Goal: Task Accomplishment & Management: Manage account settings

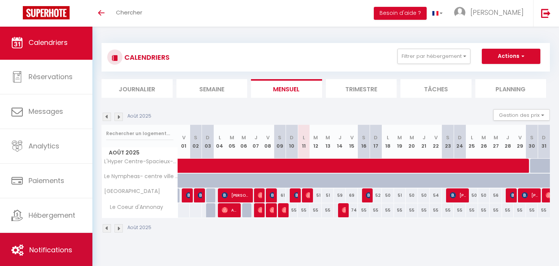
click at [38, 260] on link "Notifications" at bounding box center [46, 250] width 92 height 34
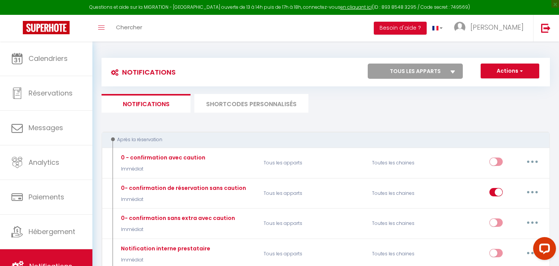
click at [227, 101] on li "SHORTCODES PERSONNALISÉS" at bounding box center [251, 103] width 114 height 19
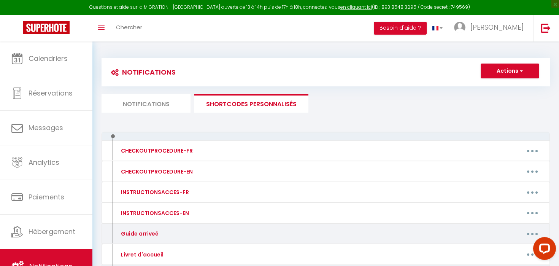
click at [181, 233] on div "Guide arriveé" at bounding box center [168, 233] width 108 height 12
click at [528, 231] on button "button" at bounding box center [531, 233] width 21 height 12
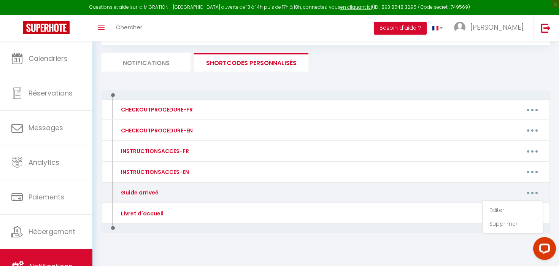
scroll to position [47, 0]
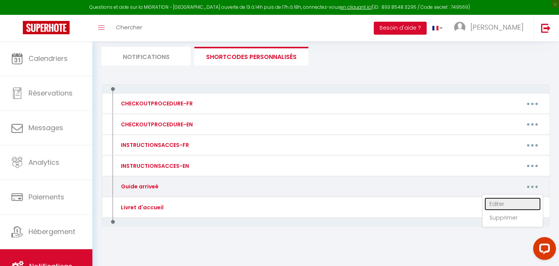
click at [494, 201] on link "Editer" at bounding box center [512, 203] width 56 height 13
type input "Guide arriveé"
type textarea "Guide d'arrivée consultable au lien suivant :"
type textarea "[URL][DOMAIN_NAME]"
type textarea "[URL][DOMAIN_NAME] Complément vidéo [URL][DOMAIN_NAME]"
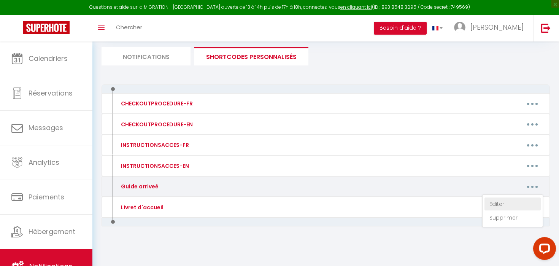
type textarea "[URL][DOMAIN_NAME] Video [URL][DOMAIN_NAME]"
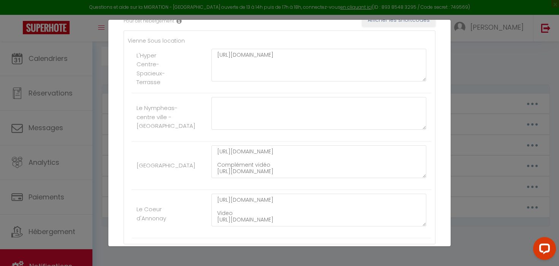
scroll to position [0, 0]
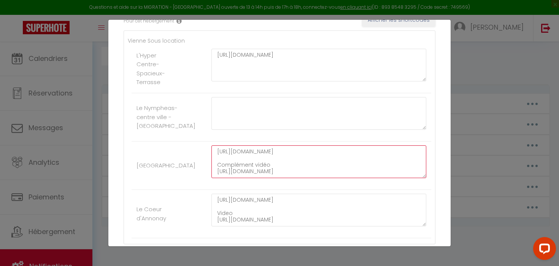
click at [311, 172] on textarea "[URL][DOMAIN_NAME] Complément vidéo [URL][DOMAIN_NAME]" at bounding box center [318, 161] width 215 height 33
click at [324, 176] on textarea "[URL][DOMAIN_NAME] Le code de la porte de l'appartement est 239969 Complément v…" at bounding box center [318, 161] width 215 height 33
click at [355, 174] on textarea "[URL][DOMAIN_NAME] Le code de la porte de l'appartement est : 239969 Complément…" at bounding box center [318, 161] width 215 height 33
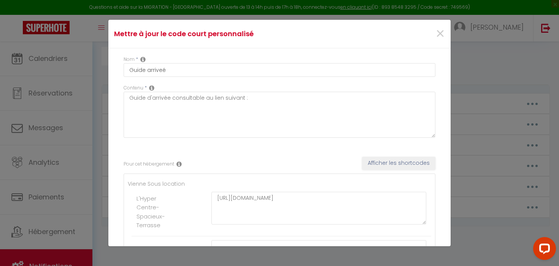
scroll to position [198, 0]
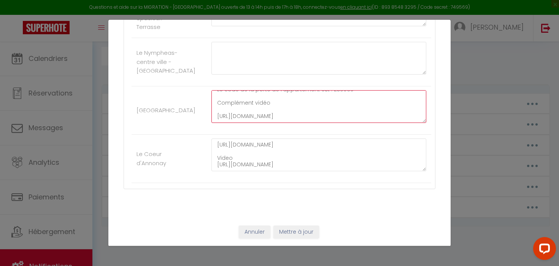
type textarea "[URL][DOMAIN_NAME] Le code de la porte de l'appartement est : 239969 Complément…"
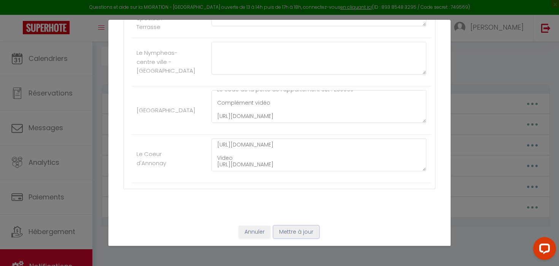
click at [295, 231] on button "Mettre à jour" at bounding box center [296, 231] width 46 height 13
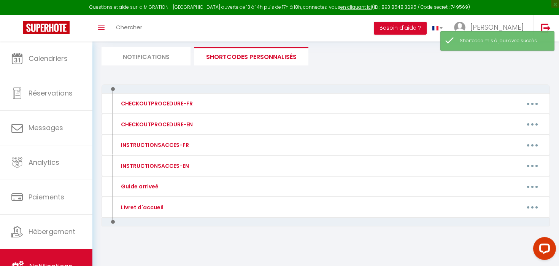
click at [168, 51] on li "Notifications" at bounding box center [145, 56] width 89 height 19
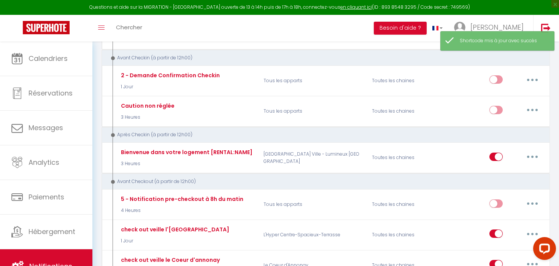
scroll to position [221, 0]
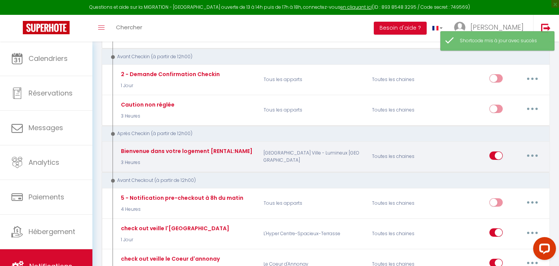
click at [531, 158] on button "button" at bounding box center [531, 155] width 21 height 12
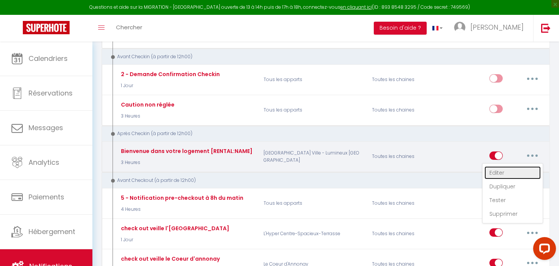
click at [504, 171] on link "Editer" at bounding box center [512, 172] width 56 height 13
type input "Bienvenue dans votre logement [RENTAL:NAME]"
select select "3"
select select "3 Heures"
select select
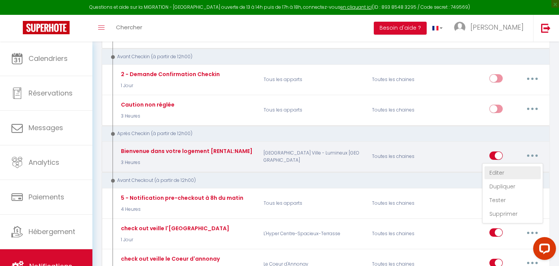
checkbox input "true"
checkbox input "false"
radio input "true"
type input "Bienvenue dans votre logement [RENTAL:NAME]"
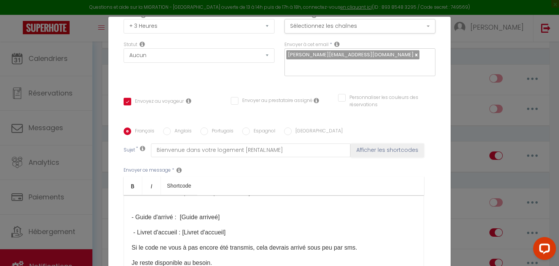
scroll to position [31, 0]
click at [166, 242] on p "Si le code ne vous à pas encore été transmis, cela devrais arrivé sous peu par …" at bounding box center [274, 246] width 284 height 9
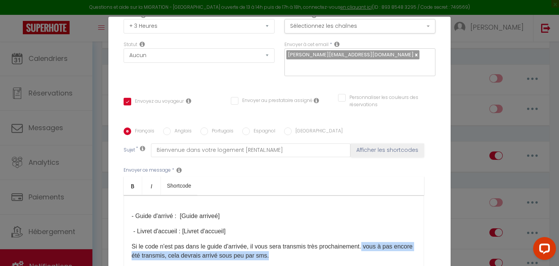
drag, startPoint x: 274, startPoint y: 248, endPoint x: 364, endPoint y: 236, distance: 90.9
click at [364, 242] on p "Si le code n'est pas dans le guide d'arrivée, il vous sera transmis très procha…" at bounding box center [274, 251] width 284 height 18
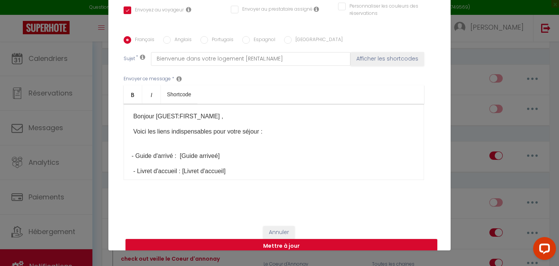
scroll to position [33, 0]
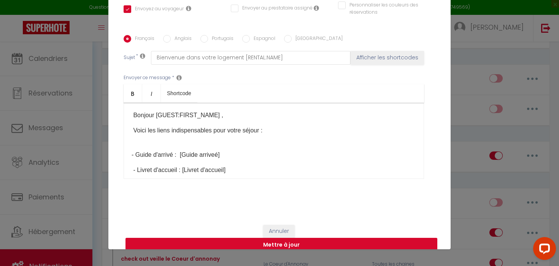
click at [318, 238] on button "Mettre à jour" at bounding box center [281, 245] width 312 height 14
checkbox input "true"
checkbox input "false"
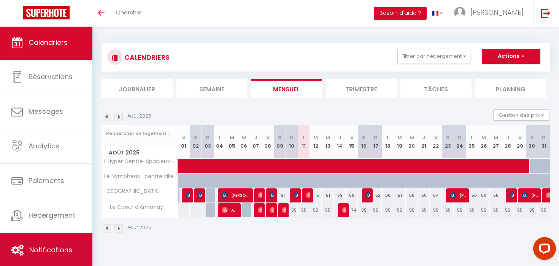
click at [50, 244] on link "Notifications" at bounding box center [46, 250] width 92 height 34
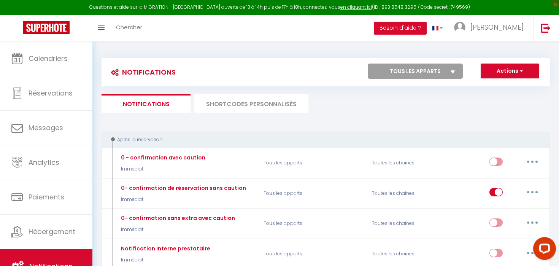
select select
checkbox input "false"
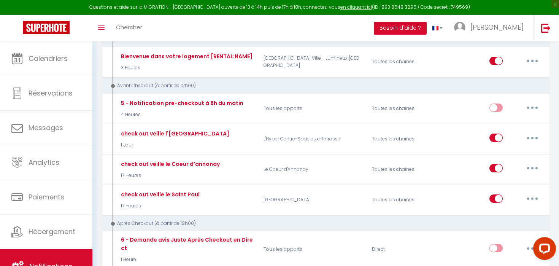
scroll to position [305, 0]
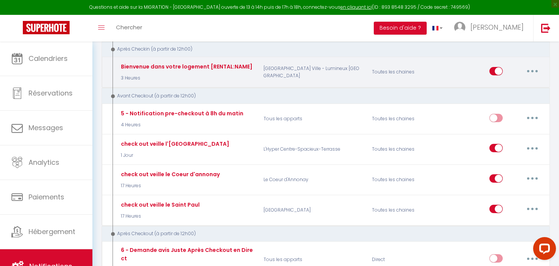
click at [534, 72] on button "button" at bounding box center [531, 71] width 21 height 12
click at [507, 86] on link "Editer" at bounding box center [512, 88] width 56 height 13
type input "Bienvenue dans votre logement [RENTAL:NAME]"
select select "3"
select select "3 Heures"
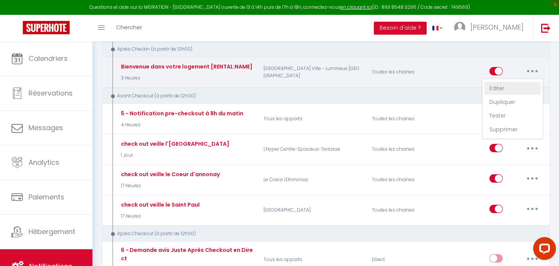
select select
checkbox input "true"
checkbox input "false"
radio input "true"
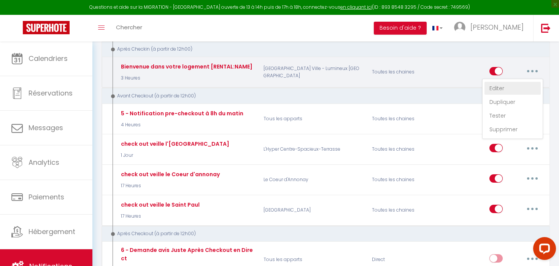
type input "Bienvenue dans votre logement [RENTAL:NAME]"
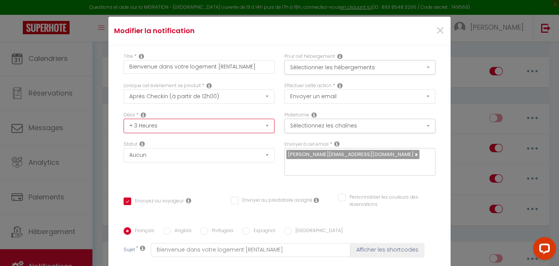
click at [248, 123] on select "Immédiat + 10 Minutes + 1 Heure + 2 Heures + 3 Heures + 4 Heures + 5 Heures + 6…" at bounding box center [199, 126] width 151 height 14
select select "4 Heures"
checkbox input "true"
checkbox input "false"
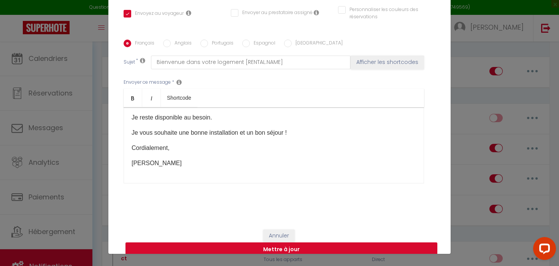
scroll to position [33, 0]
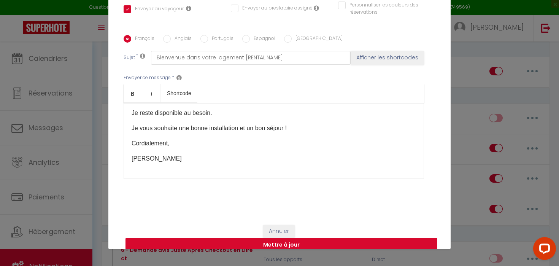
click at [342, 238] on button "Mettre à jour" at bounding box center [281, 245] width 312 height 14
checkbox input "true"
checkbox input "false"
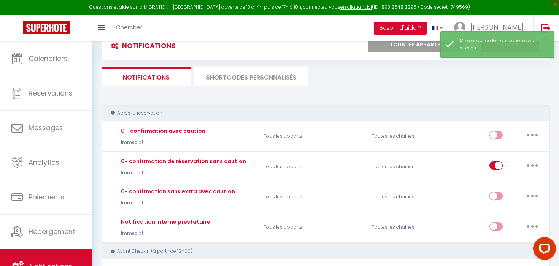
scroll to position [26, 0]
click at [259, 80] on li "SHORTCODES PERSONNALISÉS" at bounding box center [251, 77] width 114 height 19
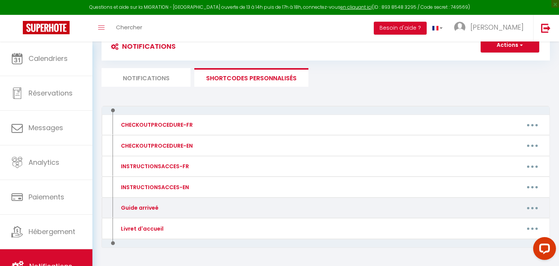
click at [535, 208] on button "button" at bounding box center [531, 207] width 21 height 12
click at [494, 224] on link "Editer" at bounding box center [512, 225] width 56 height 13
type input "Guide arriveé"
type textarea "Guide d'arrivée consultable au lien suivant :"
type textarea "[URL][DOMAIN_NAME]"
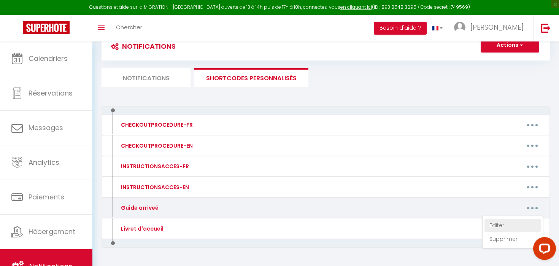
type textarea "[URL][DOMAIN_NAME] Le code de la porte de l'appartement est : 239969 Complément…"
type textarea "[URL][DOMAIN_NAME] Video [URL][DOMAIN_NAME]"
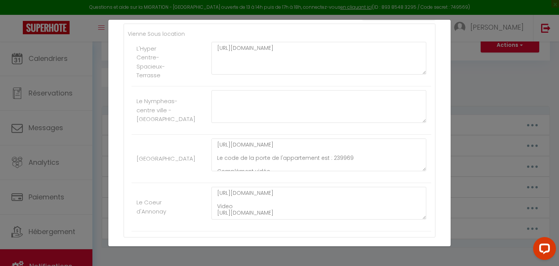
scroll to position [23, 0]
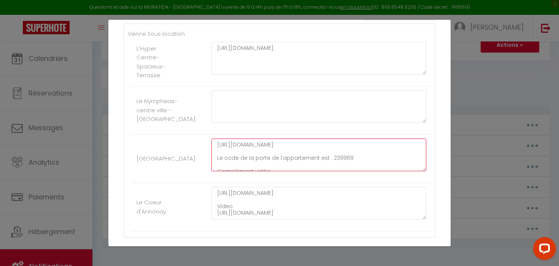
click at [314, 164] on textarea "[URL][DOMAIN_NAME] Le code de la porte de l'appartement est : 239969 Complément…" at bounding box center [318, 154] width 215 height 33
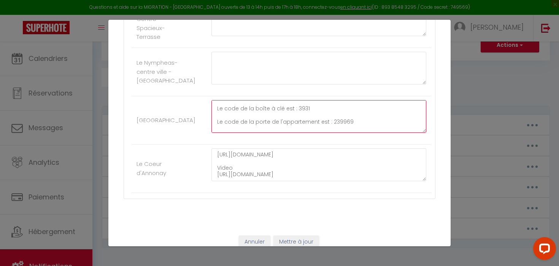
scroll to position [198, 0]
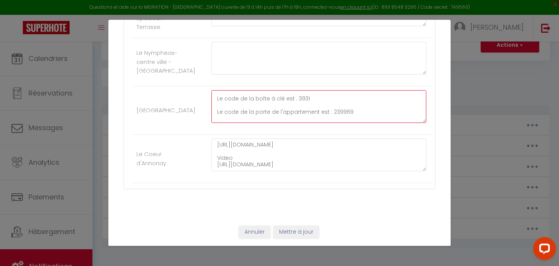
type textarea "https://www.canva.com/design/DAGvAHgqGC0/BD6n4DyaCbCBK4gmyX4BUw/edit?utm_conten…"
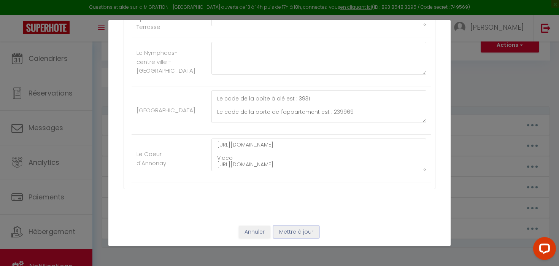
click at [307, 230] on button "Mettre à jour" at bounding box center [296, 231] width 46 height 13
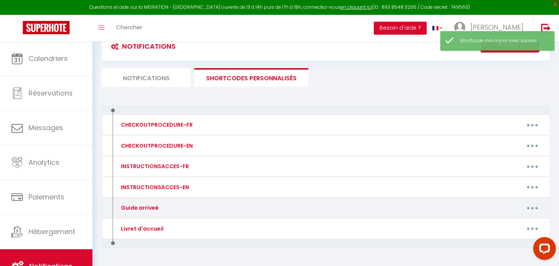
click at [532, 211] on button "button" at bounding box center [531, 207] width 21 height 12
click at [503, 221] on link "Editer" at bounding box center [512, 225] width 56 height 13
type input "Guide arriveé"
type textarea "Guide d'arrivée consultable au lien suivant :"
type textarea "[URL][DOMAIN_NAME]"
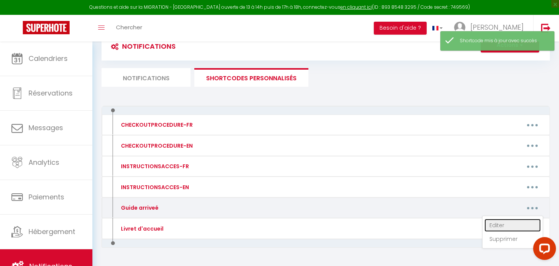
type textarea "https://www.canva.com/design/DAGvAHgqGC0/BD6n4DyaCbCBK4gmyX4BUw/edit?utm_conten…"
type textarea "[URL][DOMAIN_NAME] Video [URL][DOMAIN_NAME]"
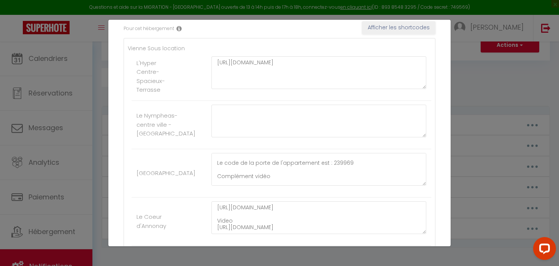
scroll to position [23, 0]
click at [303, 170] on textarea "https://www.canva.com/design/DAGvAHgqGC0/BD6n4DyaCbCBK4gmyX4BUw/edit?utm_conten…" at bounding box center [318, 169] width 215 height 33
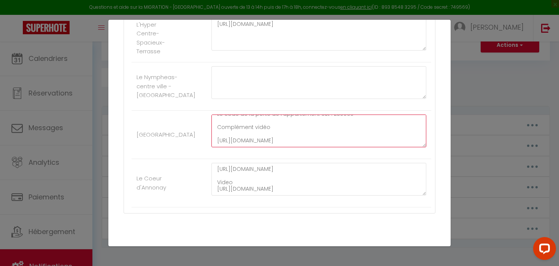
scroll to position [176, 0]
type textarea "[URL][DOMAIN_NAME] Le code de la porte de l'appartement est : 239969 Complément…"
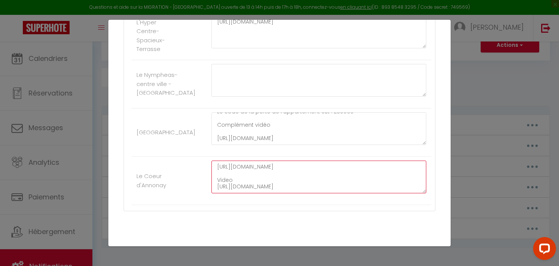
click at [316, 188] on textarea "[URL][DOMAIN_NAME] Video [URL][DOMAIN_NAME]" at bounding box center [318, 176] width 215 height 33
paste textarea "Le code de la boîte à clé est : 3931"
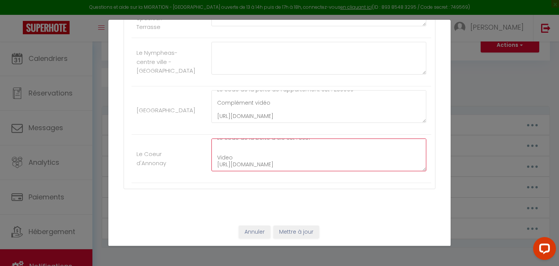
type textarea "https://www.canva.com/design/DAGvMIbV3XE/PZLp5Vubf-2bzgBRbek9fw/edit?utm_conten…"
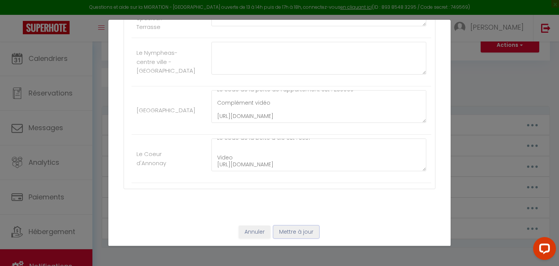
click at [301, 229] on button "Mettre à jour" at bounding box center [296, 231] width 46 height 13
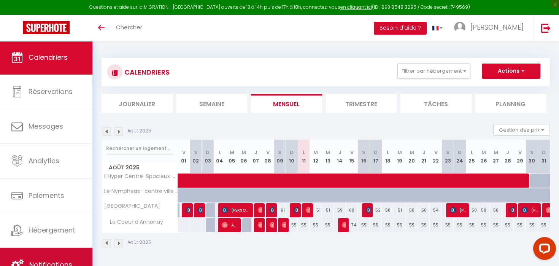
scroll to position [1, 0]
click at [36, 251] on link "Notifications" at bounding box center [46, 263] width 92 height 34
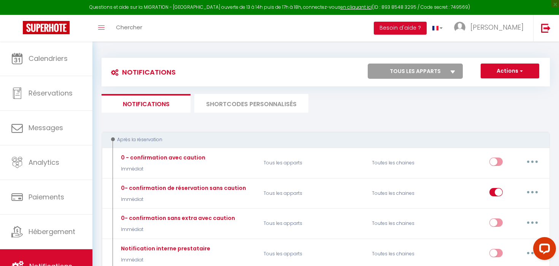
select select
checkbox input "false"
select select
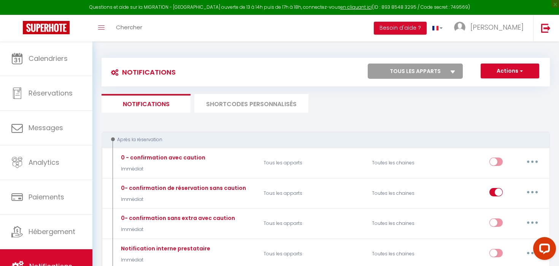
checkbox input "false"
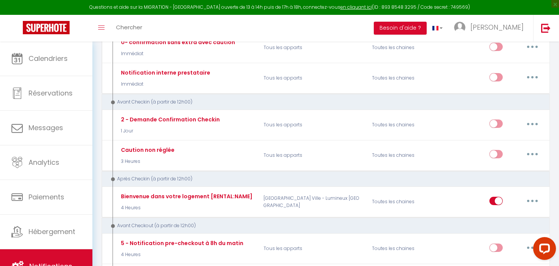
scroll to position [176, 0]
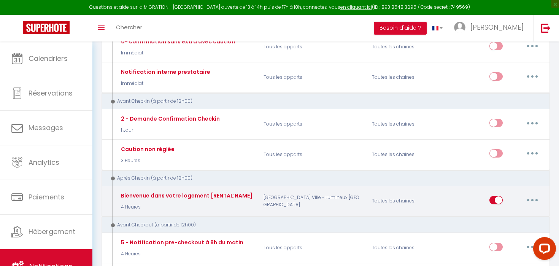
click at [539, 197] on button "button" at bounding box center [531, 200] width 21 height 12
click at [500, 219] on link "Editer" at bounding box center [512, 217] width 56 height 13
type input "Bienvenue dans votre logement [RENTAL:NAME]"
select select "3"
select select "4 Heures"
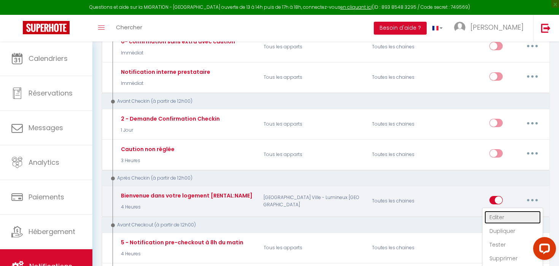
select select
checkbox input "true"
checkbox input "false"
radio input "true"
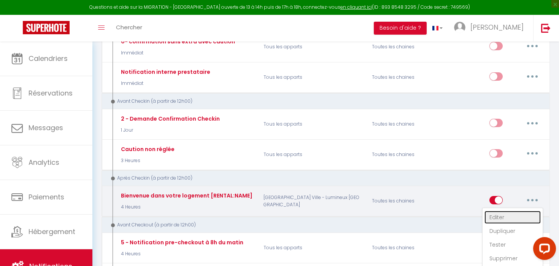
type input "Bienvenue dans votre logement [RENTAL:NAME]"
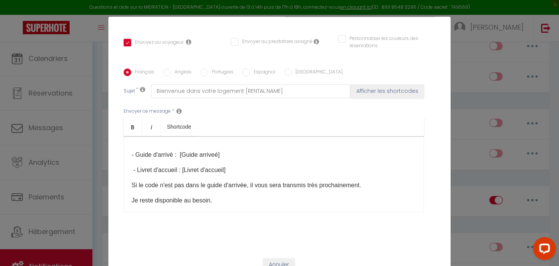
scroll to position [35, 0]
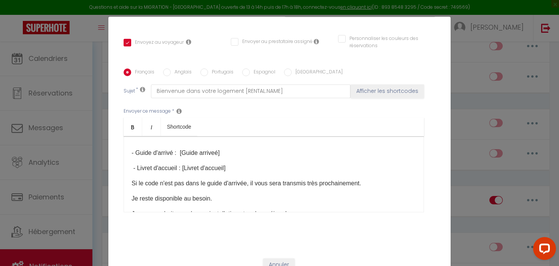
click at [317, 179] on p "Si le code n'est pas dans le guide d'arrivée, il vous sera transmis très procha…" at bounding box center [274, 183] width 284 height 9
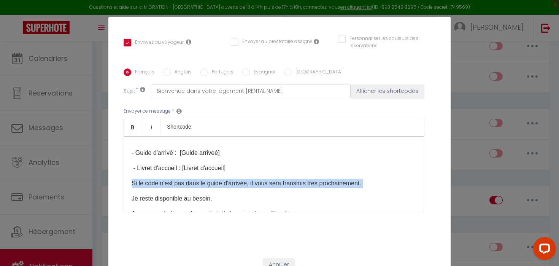
click at [317, 179] on p "Si le code n'est pas dans le guide d'arrivée, il vous sera transmis très procha…" at bounding box center [274, 183] width 284 height 9
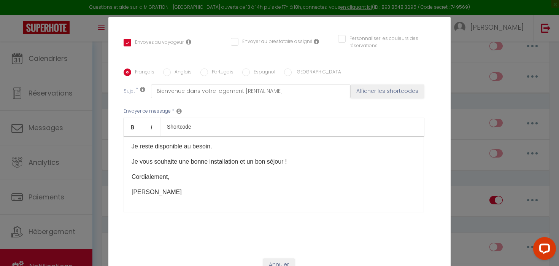
scroll to position [33, 0]
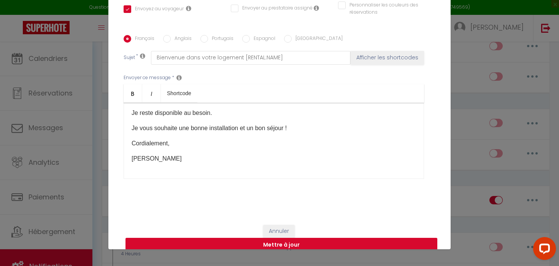
click at [309, 238] on button "Mettre à jour" at bounding box center [281, 245] width 312 height 14
checkbox input "true"
checkbox input "false"
